Goal: Task Accomplishment & Management: Complete application form

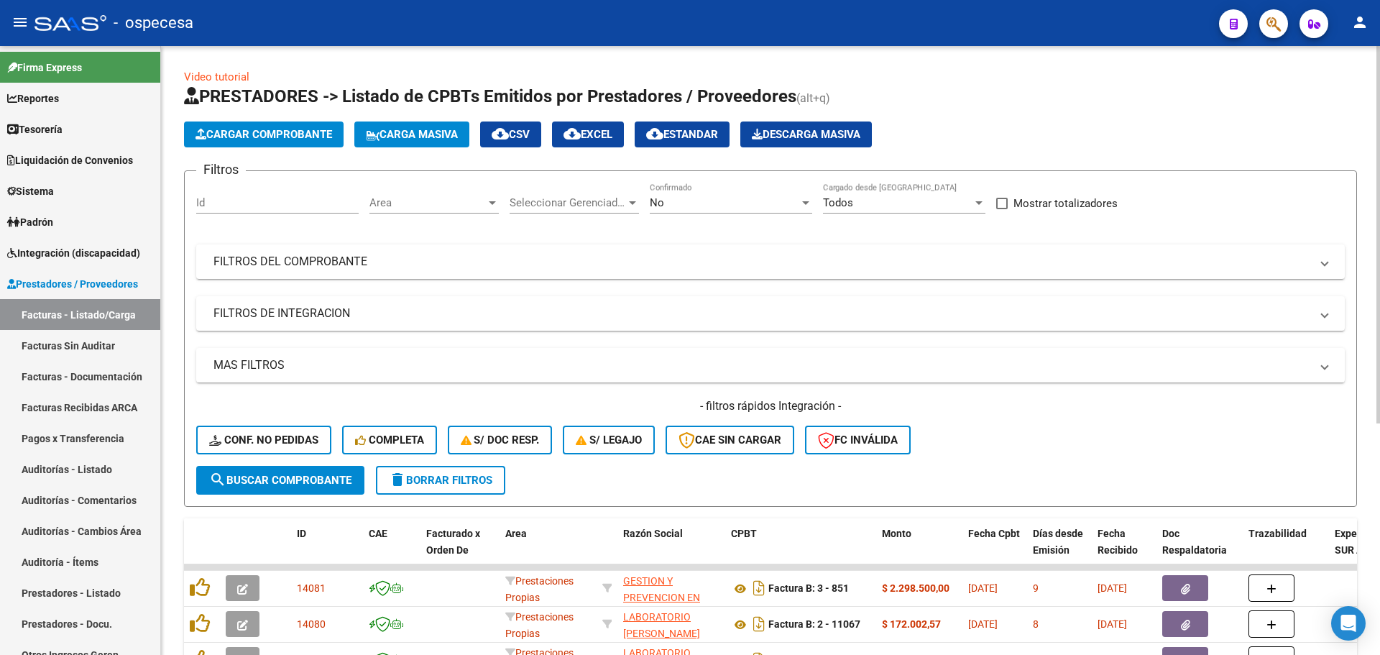
click at [408, 147] on button "Carga Masiva" at bounding box center [411, 134] width 115 height 26
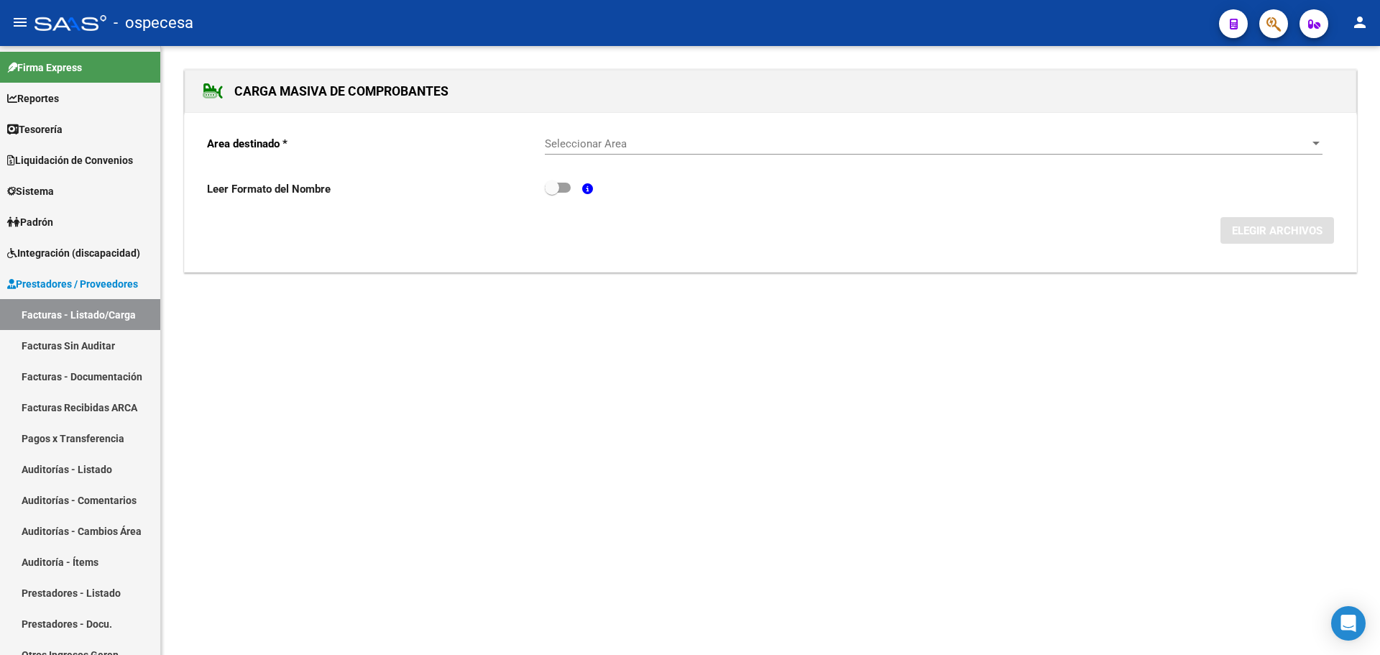
click at [410, 140] on p "Area destinado *" at bounding box center [376, 144] width 338 height 16
click at [818, 121] on div "Area destinado * Seleccionar Area Seleccionar Area Leer Formato del Nombre ELEG…" at bounding box center [770, 193] width 1171 height 160
click at [826, 137] on span "Seleccionar Area" at bounding box center [927, 143] width 765 height 13
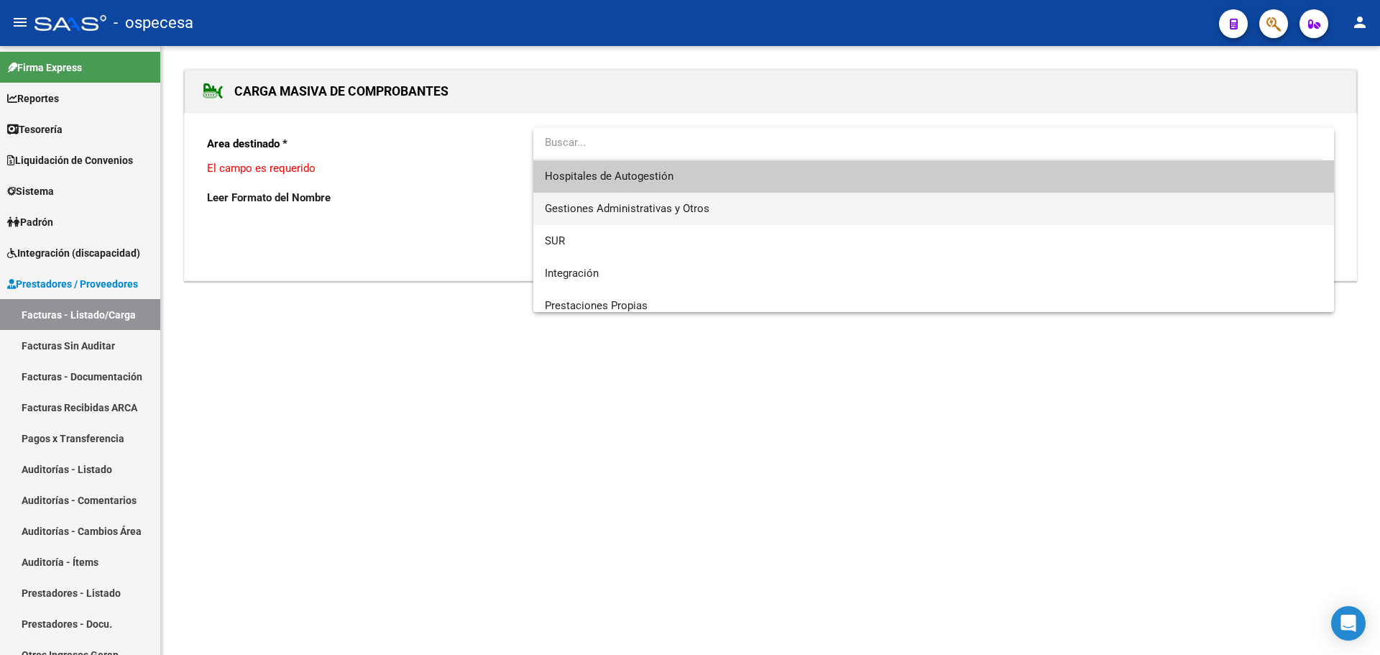
click at [746, 204] on span "Gestiones Administrativas y Otros" at bounding box center [934, 209] width 778 height 32
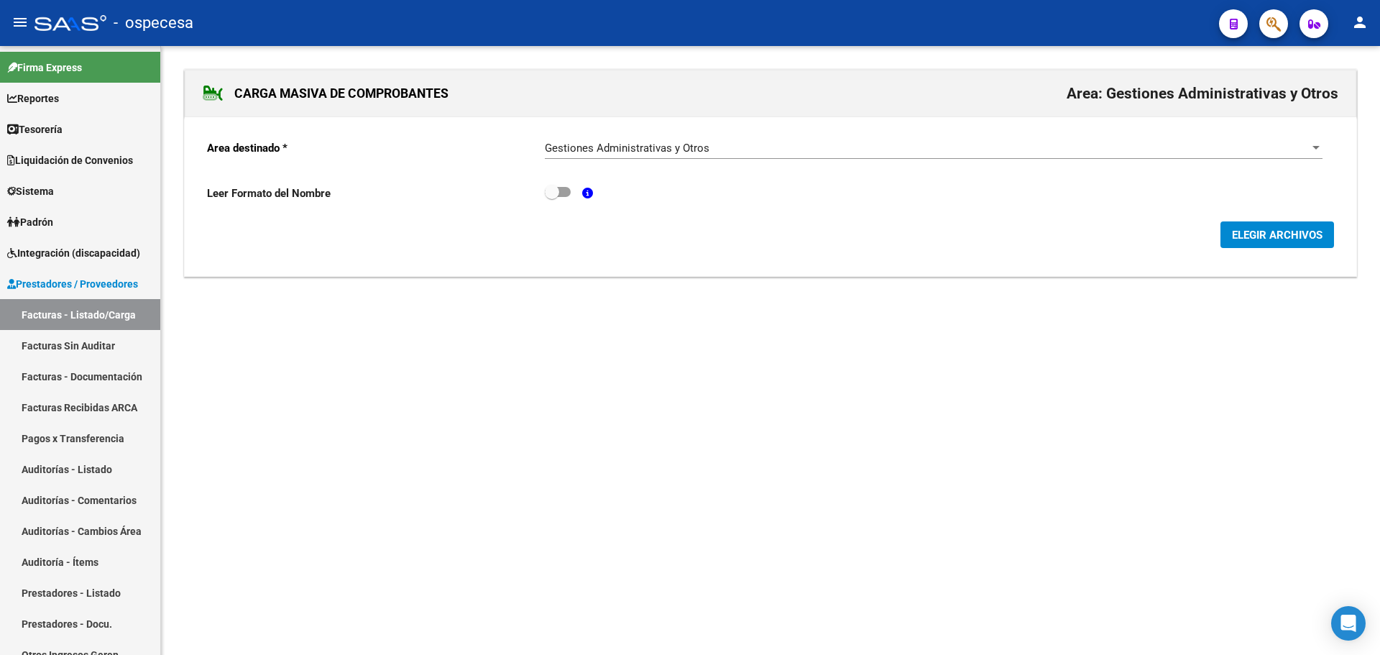
click at [1265, 250] on div "Area destinado * Gestiones Administrativas y Otros Seleccionar Area Leer Format…" at bounding box center [770, 197] width 1171 height 160
click at [1253, 245] on button "ELEGIR ARCHIVOS" at bounding box center [1277, 234] width 114 height 27
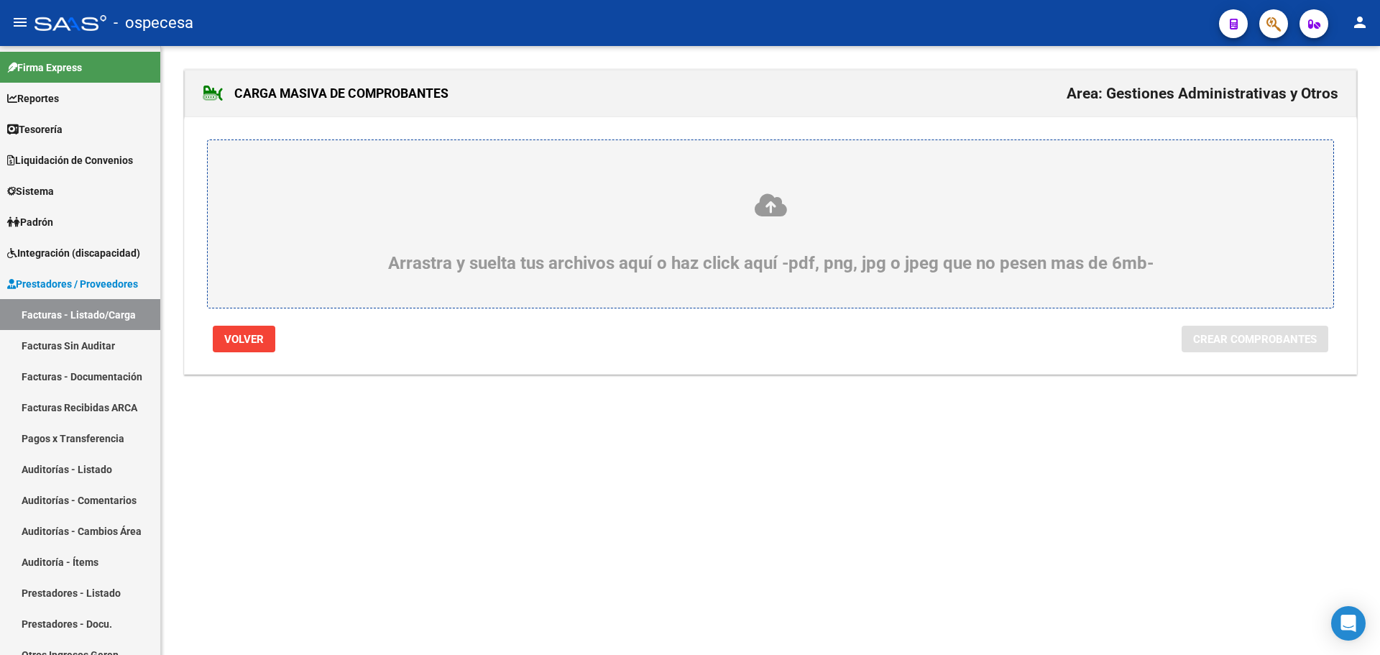
click at [819, 218] on div "Arrastra y suelta tus archivos aquí o haz click aquí -pdf, png, jpg o jpeg que …" at bounding box center [770, 232] width 1056 height 81
click at [0, 0] on input "Arrastra y suelta tus archivos aquí o haz click aquí -pdf, png, jpg o jpeg que …" at bounding box center [0, 0] width 0 height 0
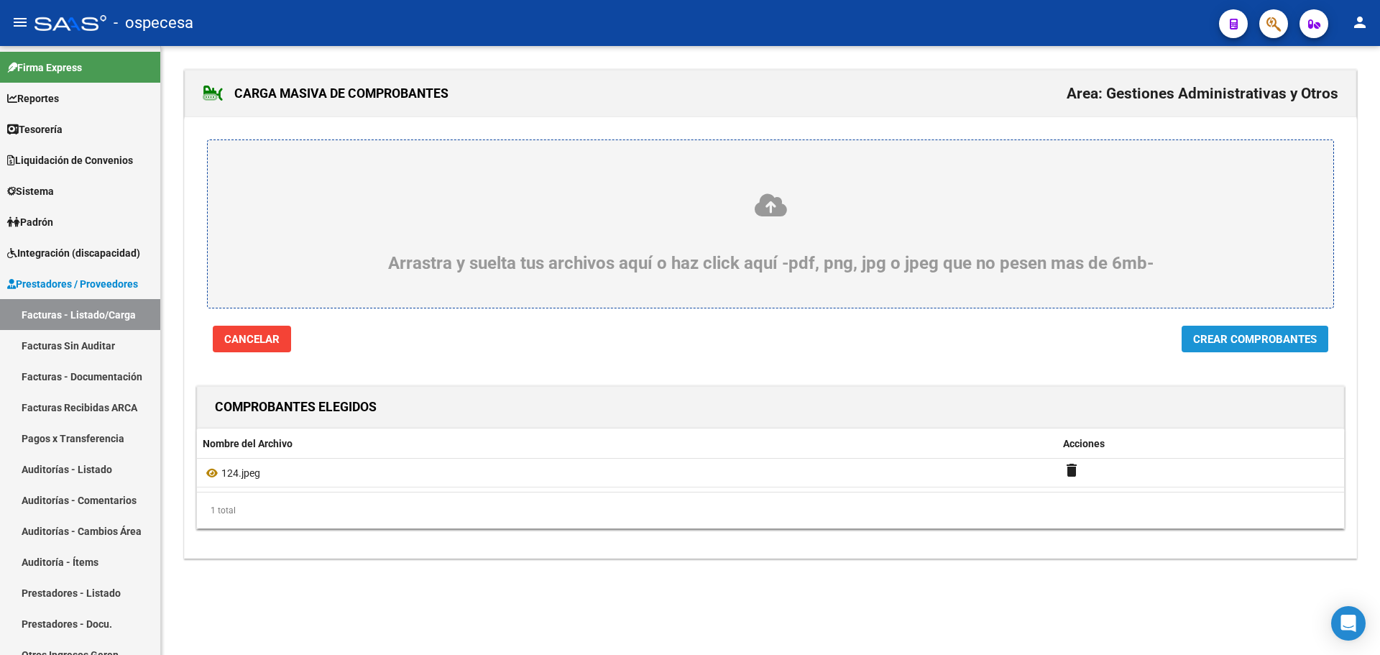
drag, startPoint x: 1289, startPoint y: 341, endPoint x: 1282, endPoint y: 341, distance: 7.2
click at [1289, 340] on span "Crear Comprobantes" at bounding box center [1255, 339] width 124 height 13
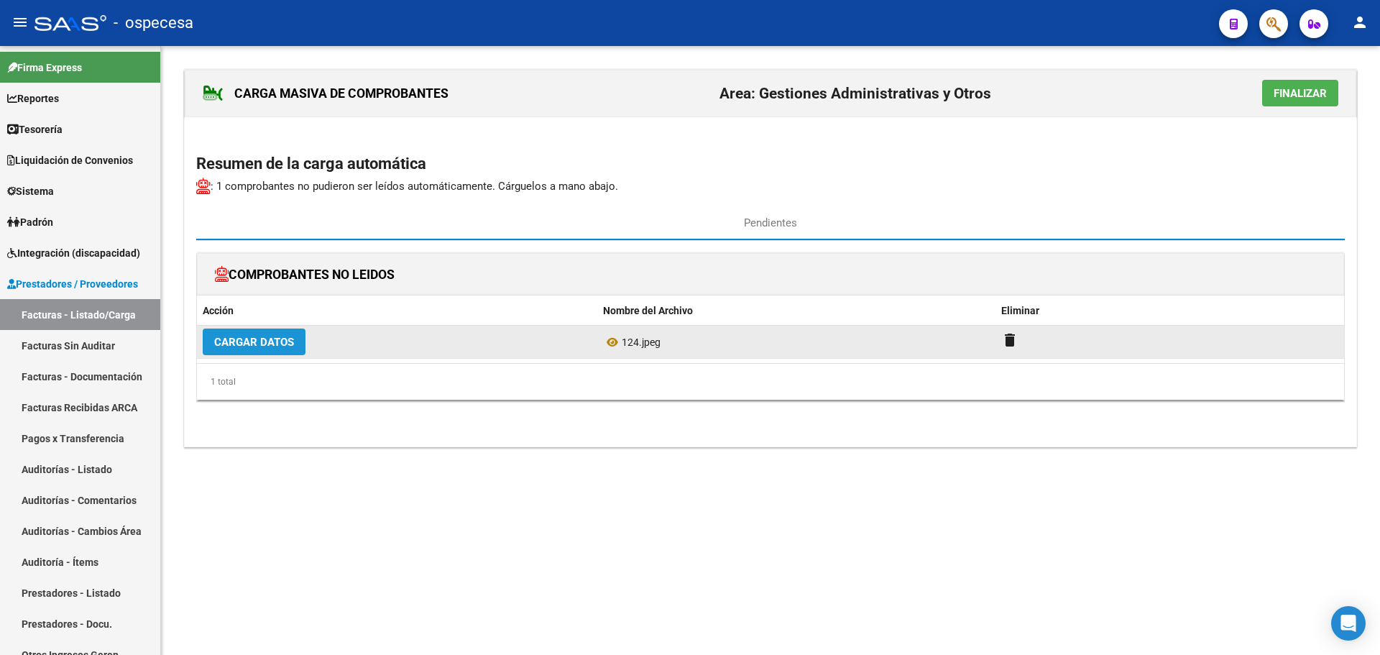
click at [285, 346] on span "Cargar Datos" at bounding box center [254, 342] width 80 height 13
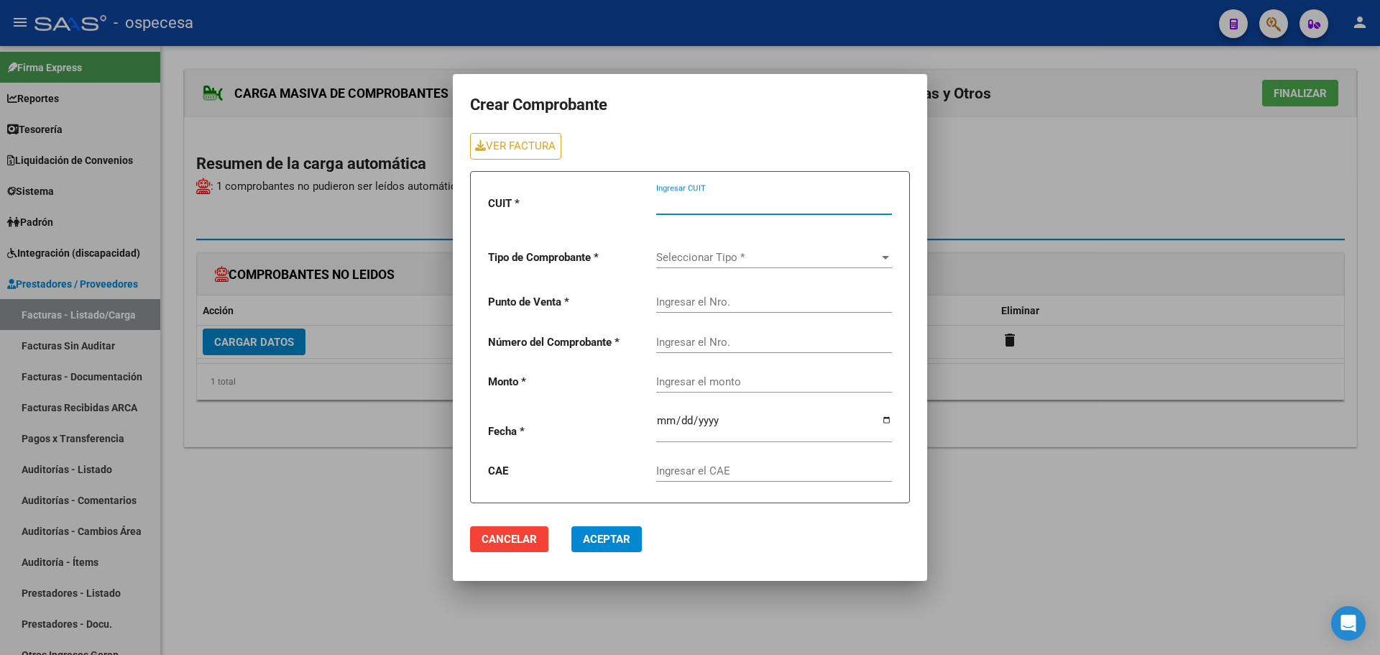
click at [745, 201] on input "Ingresar CUIT" at bounding box center [774, 203] width 236 height 13
type input "27-22411123-7"
click at [746, 257] on span "Seleccionar Tipo *" at bounding box center [767, 257] width 223 height 13
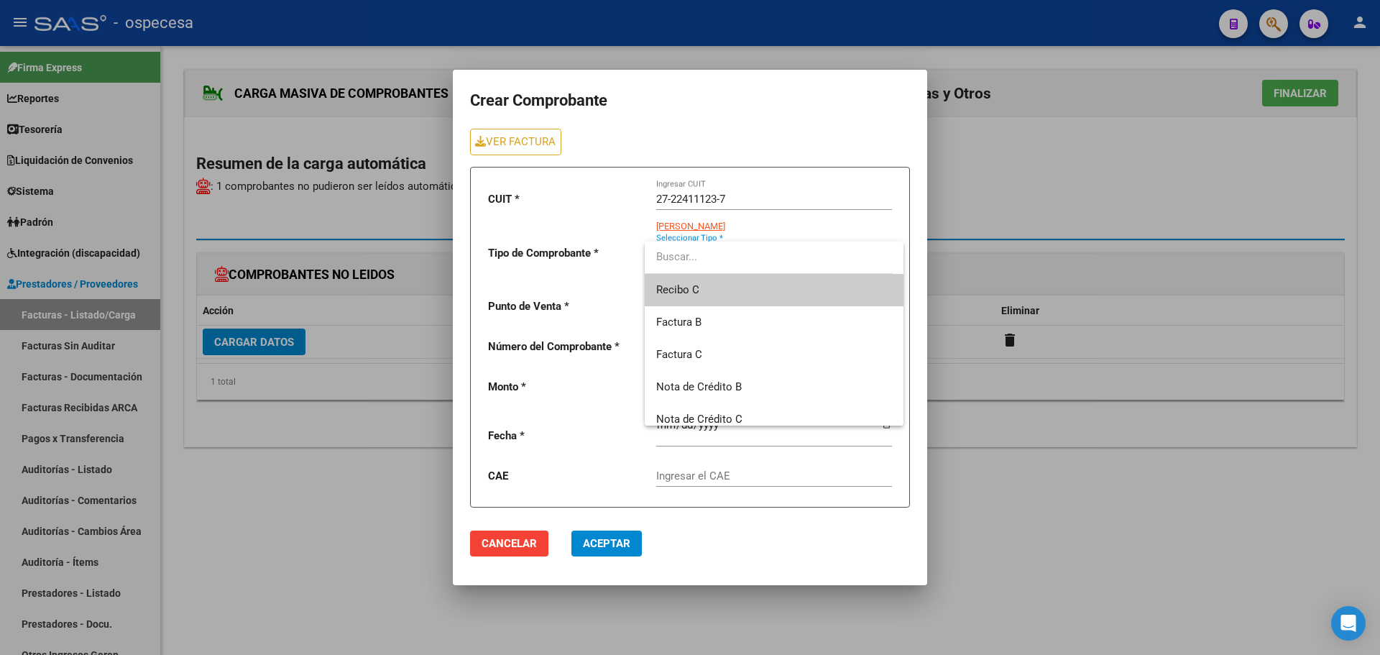
click at [739, 285] on span "Recibo C" at bounding box center [774, 290] width 236 height 32
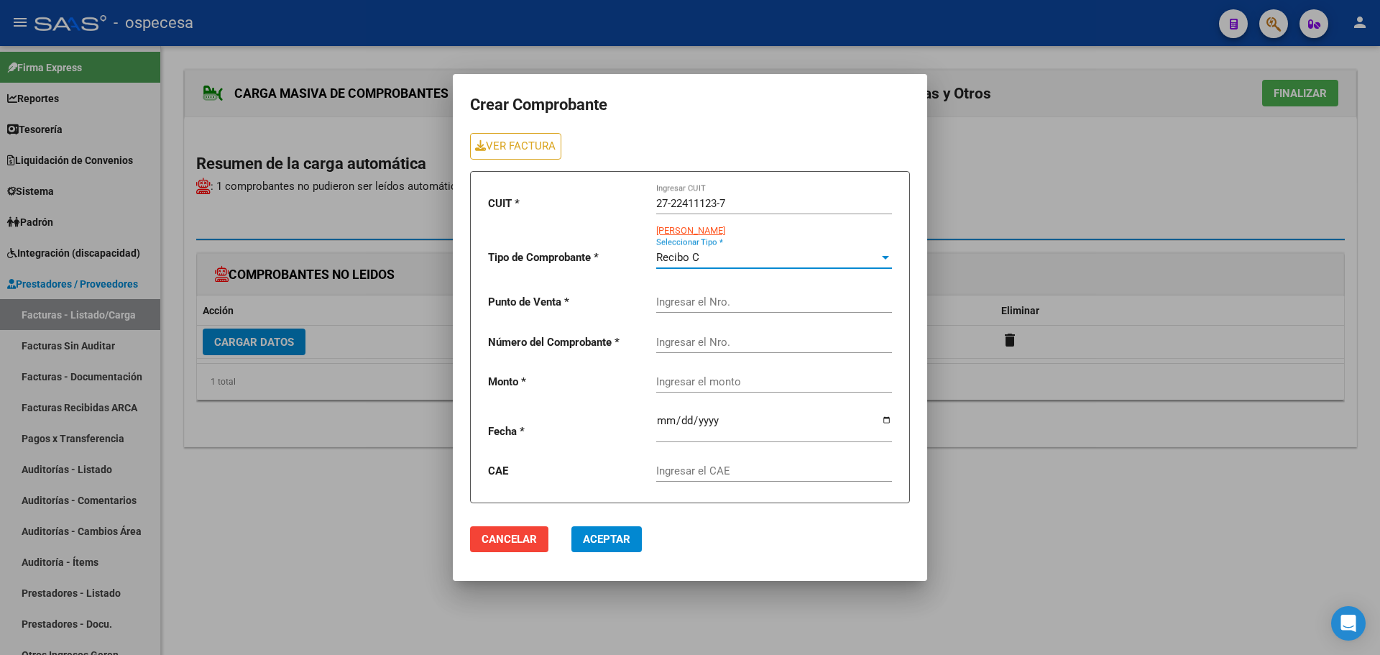
click at [742, 301] on input "Ingresar el Nro." at bounding box center [774, 301] width 236 height 13
type input "3"
click at [732, 338] on input "Ingresar el Nro." at bounding box center [774, 342] width 236 height 13
type input "124"
click at [740, 382] on div "Ingresar el monto" at bounding box center [774, 376] width 236 height 31
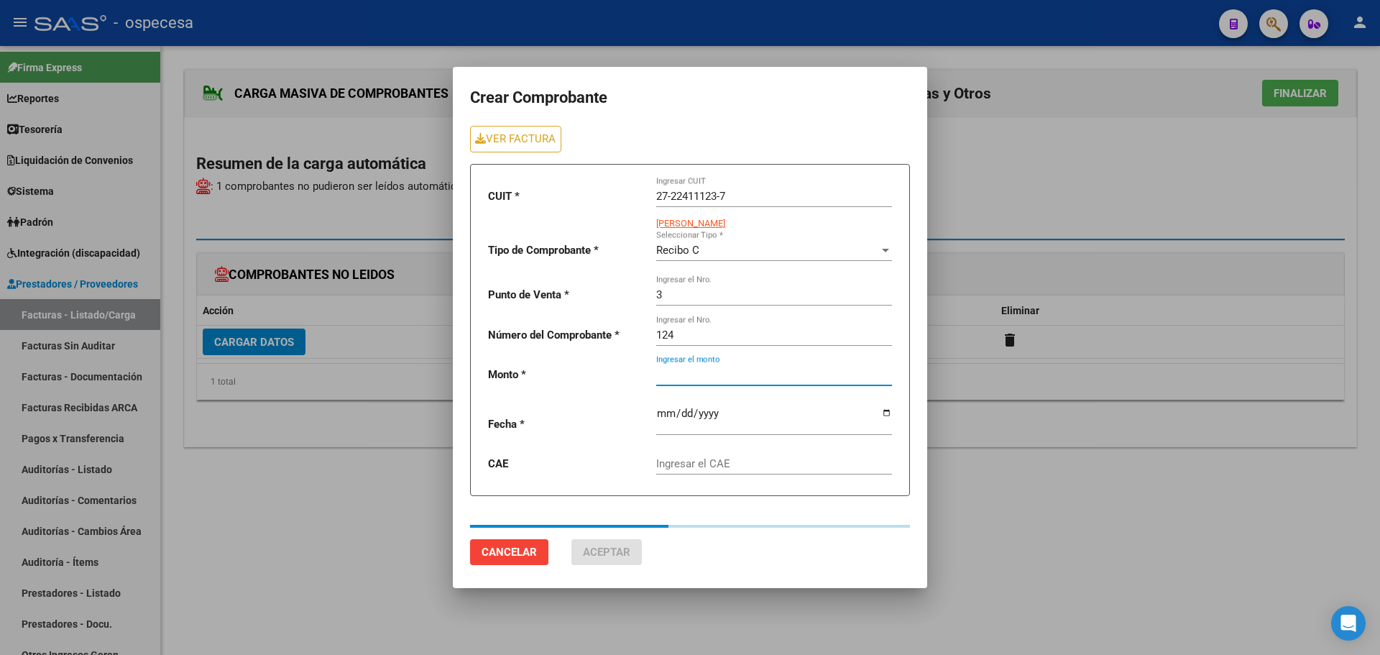
type input "1600000"
type input "[DATE]"
type input "75327036004171"
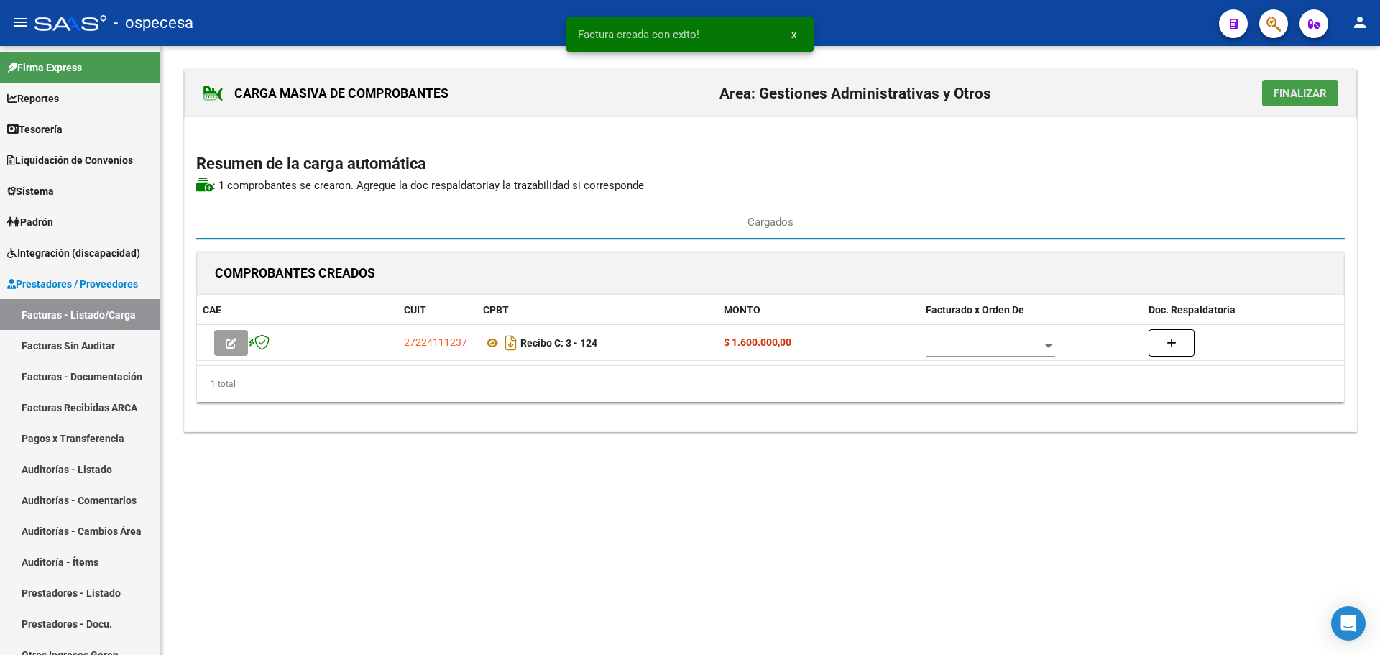
click at [1287, 98] on span "Finalizar" at bounding box center [1299, 93] width 53 height 13
